Goal: Find specific page/section

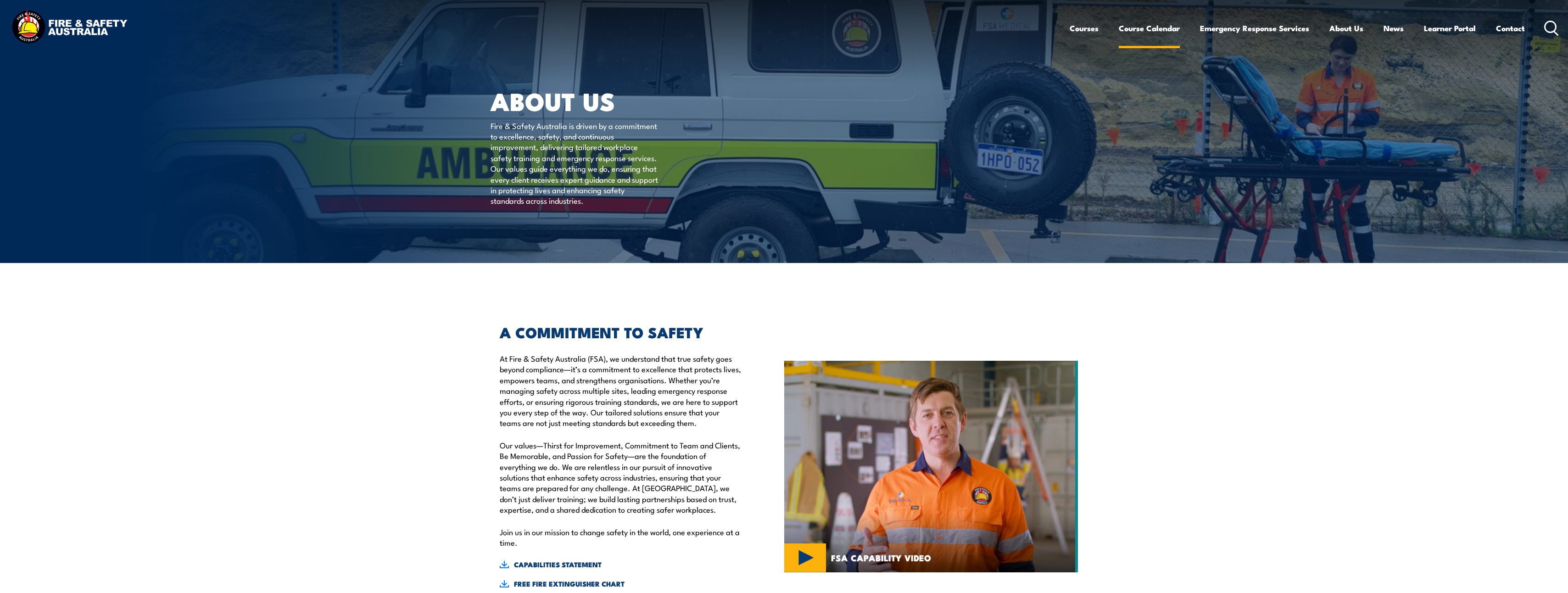
click at [1143, 33] on link "Course Calendar" at bounding box center [1149, 28] width 61 height 24
click at [1146, 32] on link "Course Calendar" at bounding box center [1149, 28] width 61 height 24
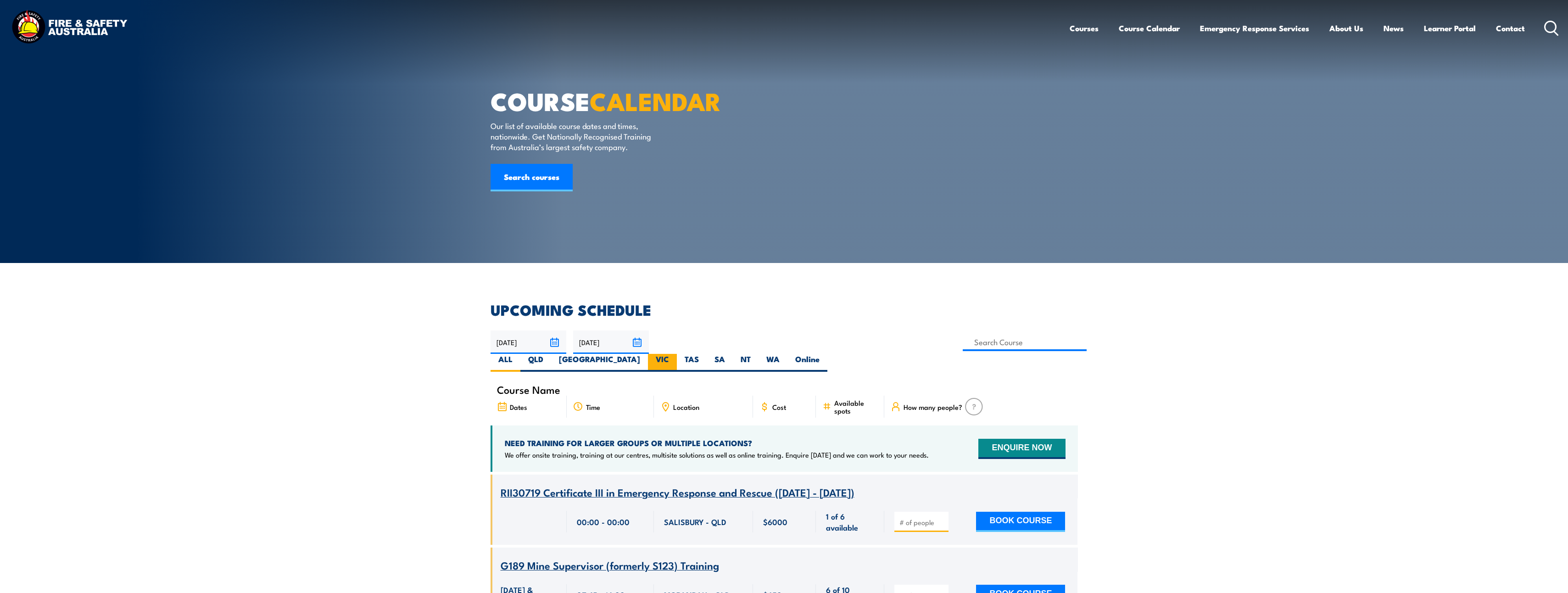
click at [677, 354] on label "VIC" at bounding box center [662, 362] width 29 height 18
click at [675, 354] on input "VIC" at bounding box center [672, 357] width 6 height 6
radio input "true"
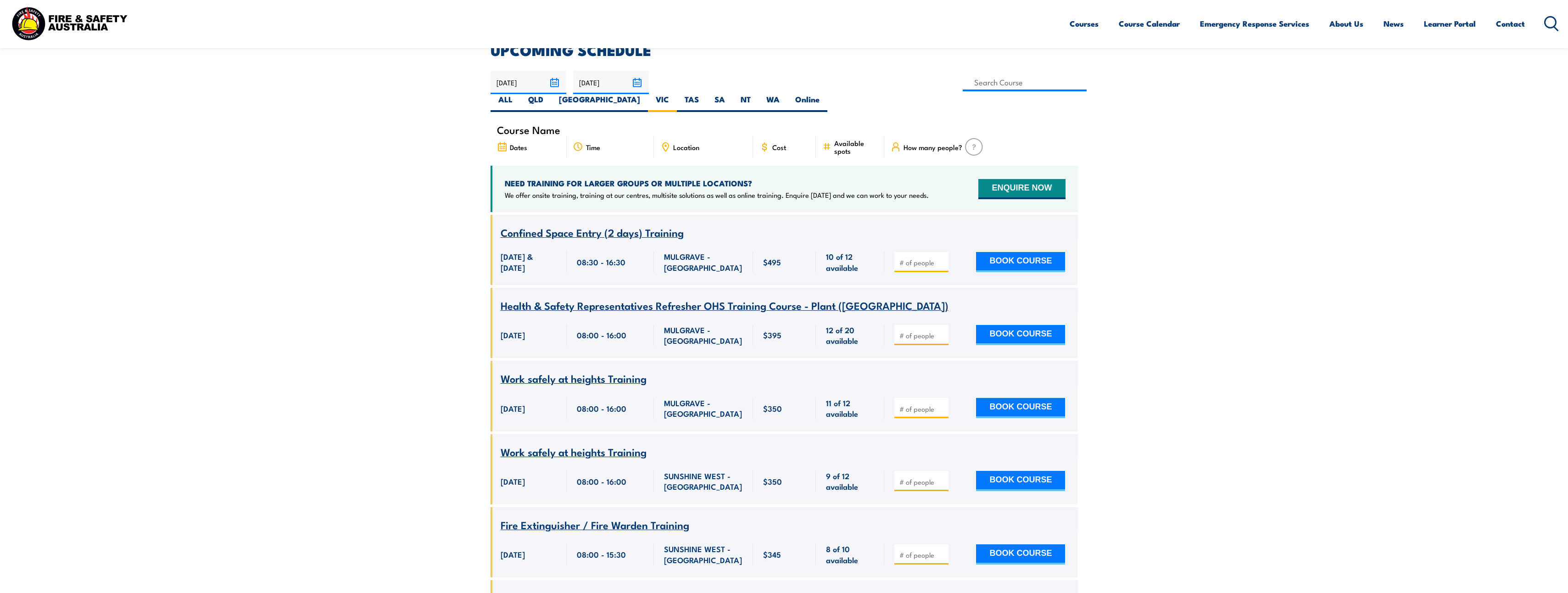
scroll to position [239, 0]
